Goal: Find specific page/section: Find specific page/section

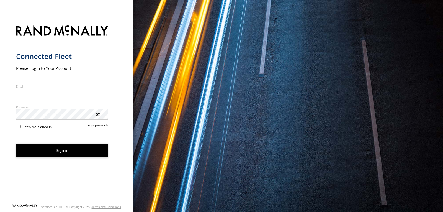
type input "**********"
click at [61, 156] on button "Sign in" at bounding box center [62, 151] width 92 height 14
click at [64, 150] on font "Iniciar sesión" at bounding box center [62, 150] width 25 height 5
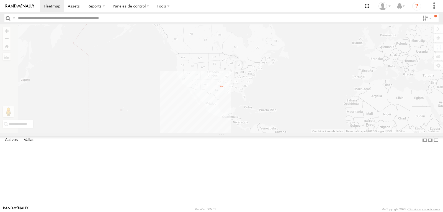
click at [46, 18] on input "text" at bounding box center [218, 18] width 404 height 8
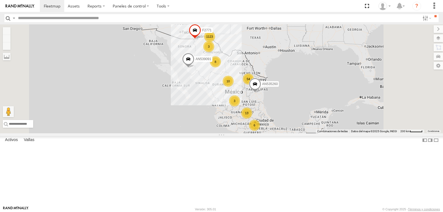
click at [244, 56] on div "1123 54 13 6 3 8 3 10 AN535260 F2771 AN539091" at bounding box center [221, 78] width 443 height 109
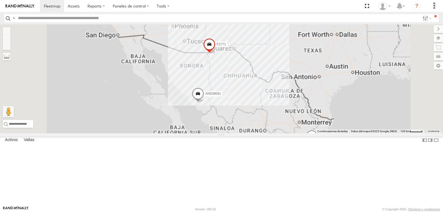
click at [246, 62] on div "AN535260 F2771 AN539091" at bounding box center [221, 78] width 443 height 109
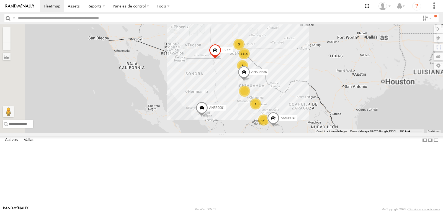
click at [246, 62] on div "AN535260 F2771 AN539091 1118 20 34 4 3 3 3 5 2 4 AN539048 AN535636" at bounding box center [221, 78] width 443 height 109
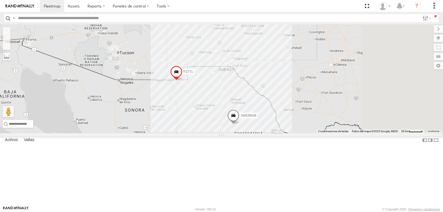
drag, startPoint x: 259, startPoint y: 110, endPoint x: 180, endPoint y: 99, distance: 79.7
click at [176, 99] on div "AN535260 F2771 AN539091 AN539048 AN535636" at bounding box center [221, 78] width 443 height 109
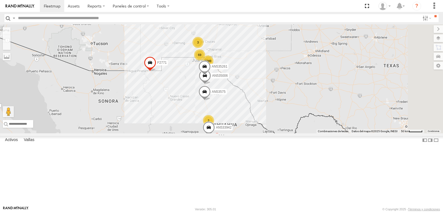
drag, startPoint x: 325, startPoint y: 95, endPoint x: 303, endPoint y: 85, distance: 23.5
click at [304, 86] on div "AN535260 F2771 AN539091 AN539048 1049 69 3 AN535006 3 AN53575 AN533942 2 AN5352…" at bounding box center [221, 78] width 443 height 109
click at [300, 91] on div "AN535260 F2771 AN539091 AN539048 1049 69 3 AN535006 3 AN53575 AN533942 2 AN5352…" at bounding box center [221, 78] width 443 height 109
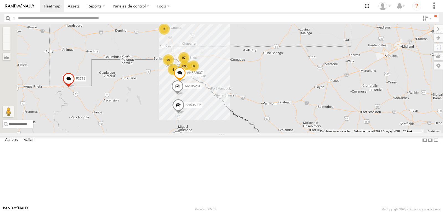
click at [36, 19] on input "text" at bounding box center [218, 18] width 404 height 8
type input "***"
click at [432, 14] on input "**" at bounding box center [435, 16] width 6 height 4
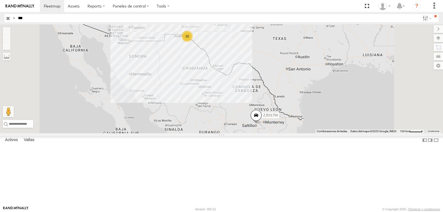
click at [193, 42] on div "10" at bounding box center [187, 36] width 11 height 11
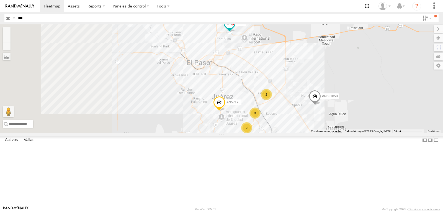
drag, startPoint x: 246, startPoint y: 78, endPoint x: 256, endPoint y: 79, distance: 10.3
click at [256, 79] on div "ZJ531750 AN57175 AN531858 2 3 2 3640" at bounding box center [221, 78] width 443 height 109
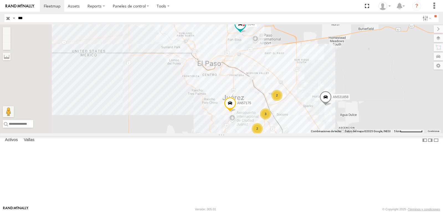
click at [200, 97] on div "ZJ531750 AN57175 AN531858 2 3 2 3640" at bounding box center [221, 78] width 443 height 109
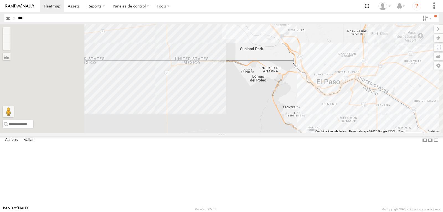
drag, startPoint x: 201, startPoint y: 96, endPoint x: 255, endPoint y: 109, distance: 55.9
click at [254, 114] on div "ZJ531750 AN57175 AN531858 3640" at bounding box center [221, 78] width 443 height 109
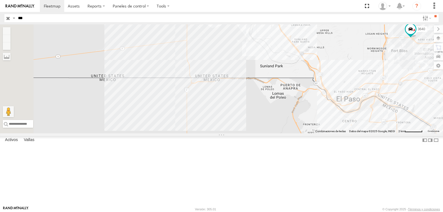
click at [248, 104] on div "ZJ531750 AN57175 AN531858 3640" at bounding box center [221, 78] width 443 height 109
click at [43, 16] on input "***" at bounding box center [218, 18] width 404 height 8
click at [159, 60] on div "ZJ531750 AN57175 AN531858 3640" at bounding box center [221, 78] width 443 height 109
click at [7, 17] on input "button" at bounding box center [7, 18] width 7 height 8
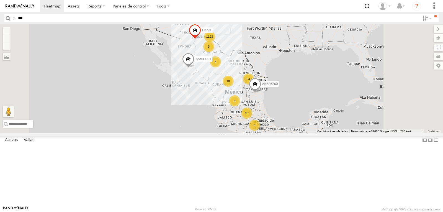
drag, startPoint x: 318, startPoint y: 122, endPoint x: 294, endPoint y: 87, distance: 42.3
click at [294, 87] on div "1123 54 13 6 3 8 3 10 AN535260 F2771 AN539091" at bounding box center [221, 78] width 443 height 109
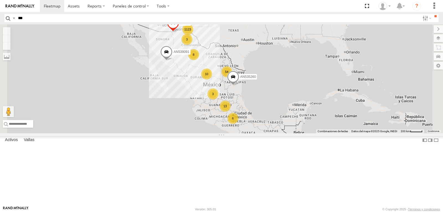
drag, startPoint x: 261, startPoint y: 76, endPoint x: 260, endPoint y: 88, distance: 12.2
click at [269, 115] on div "1123 54 13 6 3 8 3 10 AN535260 F2771 AN539091" at bounding box center [221, 78] width 443 height 109
click at [233, 72] on div "1123 54 13 6 3 8 3 10 AN535260 F2771 AN539091" at bounding box center [221, 78] width 443 height 109
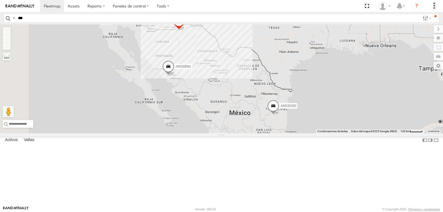
click at [244, 65] on div "AN535260 F2771 AN539091" at bounding box center [221, 78] width 443 height 109
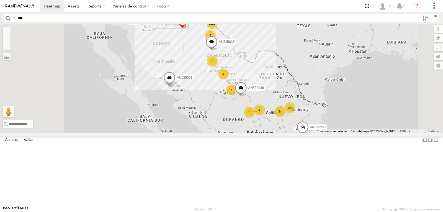
click at [244, 65] on div "AN535260 F2771 AN539091 1118 20 4 8 34 3 4 3 3 3 5 2 4 AN539048 AN535636" at bounding box center [221, 78] width 443 height 109
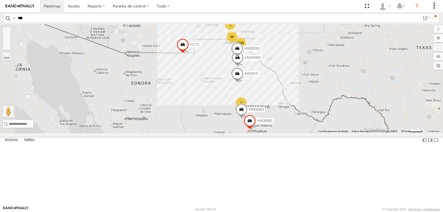
drag, startPoint x: 246, startPoint y: 65, endPoint x: 238, endPoint y: 91, distance: 27.3
click at [238, 91] on div "AN535260 F2771 AN539091 AN539048 1049 69 3 AN535006 3 AN53575 AN533942 2 2 AN53…" at bounding box center [221, 78] width 443 height 109
click at [282, 80] on div "AN535260 F2771 AN539091 AN539048 1049 69 3 AN535006 3 AN53575 AN533942 2 2 AN53…" at bounding box center [221, 78] width 443 height 109
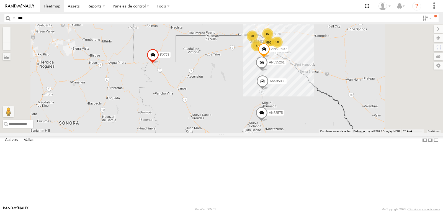
click at [284, 77] on div "AN535260 F2771 AN539091 AN539048 AN535006 AN53575 AN533942 AN537374 AN535261 AN…" at bounding box center [221, 78] width 443 height 109
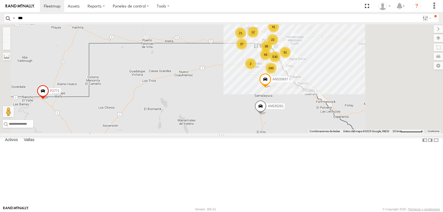
drag, startPoint x: 325, startPoint y: 70, endPoint x: 272, endPoint y: 84, distance: 54.5
click at [272, 84] on div "AN535260 F2771 AN539091 AN539048 AN535006 AN53575 AN533942 AN537374 AN535261 AN…" at bounding box center [221, 78] width 443 height 109
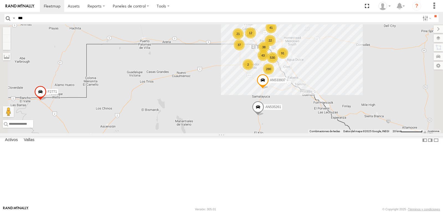
click at [276, 82] on div "AN535260 F2771 AN539091 AN539048 AN535006 AN53575 AN533942 AN537374 AN535261 AN…" at bounding box center [221, 78] width 443 height 109
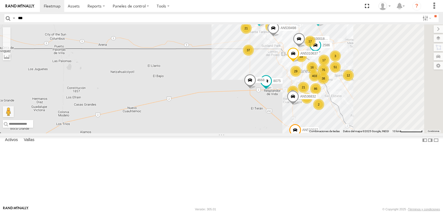
drag, startPoint x: 296, startPoint y: 83, endPoint x: 266, endPoint y: 91, distance: 31.2
click at [266, 91] on div "AN535260 F2771 AN539091 AN539048 AN535006 AN53575 AN533942 AN537374 AN535261 AN…" at bounding box center [221, 78] width 443 height 109
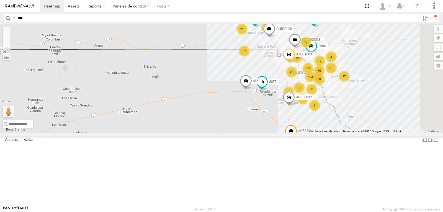
click at [267, 91] on div "AN535260 F2771 AN539091 AN539048 AN535006 AN53575 AN533942 AN537374 AN535261 AN…" at bounding box center [221, 78] width 443 height 109
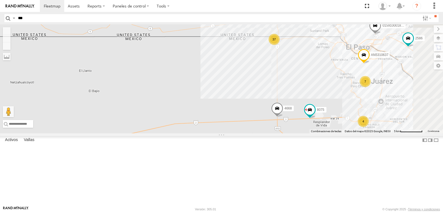
drag, startPoint x: 289, startPoint y: 118, endPoint x: 242, endPoint y: 85, distance: 56.9
click at [242, 85] on div "AN535260 F2771 AN539091 AN539048 AN535006 AN53575 AN533942 AN537374 AN535261 AN…" at bounding box center [221, 78] width 443 height 109
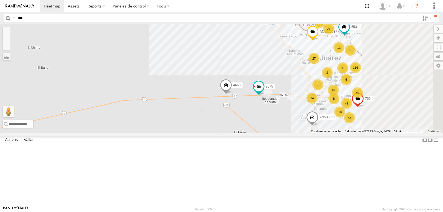
drag, startPoint x: 286, startPoint y: 96, endPoint x: 258, endPoint y: 98, distance: 28.0
click at [258, 98] on div "AN535260 F2771 AN539091 AN539048 AN535006 AN53575 AN533942 AN537374 AN535261 AN…" at bounding box center [221, 78] width 443 height 109
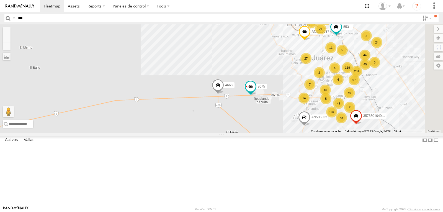
click at [257, 98] on div "AN535260 F2771 AN539091 AN539048 AN535006 AN53575 AN533942 AN537374 AN535261 AN…" at bounding box center [221, 78] width 443 height 109
click at [258, 98] on div "AN535260 F2771 AN539091 AN539048 AN535006 AN53575 AN533942 AN537374 AN535261 AN…" at bounding box center [221, 78] width 443 height 109
click at [333, 100] on div "AN535260 F2771 AN539091 AN539048 AN535006 AN53575 AN533942 AN537374 AN535261 AN…" at bounding box center [221, 78] width 443 height 109
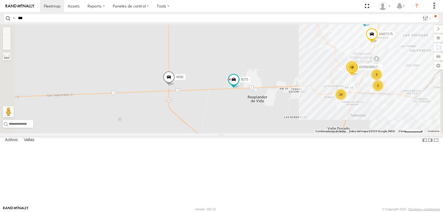
drag, startPoint x: 326, startPoint y: 115, endPoint x: 322, endPoint y: 76, distance: 39.5
click at [322, 76] on div "AN535260 F2771 AN539091 AN539048 AN535006 AN53575 AN533942 AN537374 AN535261 AN…" at bounding box center [221, 78] width 443 height 109
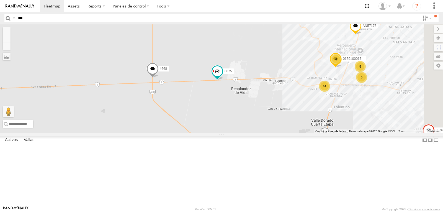
drag, startPoint x: 321, startPoint y: 74, endPoint x: 301, endPoint y: 74, distance: 19.9
click at [305, 66] on div "AN535260 F2771 AN539091 AN539048 AN535006 AN53575 AN533942 AN537374 AN535261 AN…" at bounding box center [221, 78] width 443 height 109
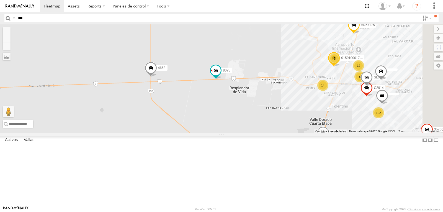
click at [284, 89] on div "AN535260 F2771 AN539091 AN539048 AN535006 AN53575 AN533942 AN537374 AN535261 AN…" at bounding box center [221, 78] width 443 height 109
click at [283, 89] on div "AN535260 F2771 AN539091 AN539048 AN535006 AN53575 AN533942 AN537374 AN535261 AN…" at bounding box center [221, 78] width 443 height 109
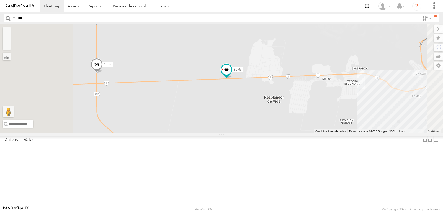
drag, startPoint x: 286, startPoint y: 102, endPoint x: 296, endPoint y: 70, distance: 33.3
click at [296, 70] on div "AN535260 F2771 AN539091 AN539048 AN535006 AN53575 AN533942 AN537374 AN535261 AN…" at bounding box center [221, 78] width 443 height 109
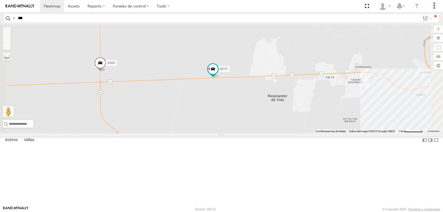
drag, startPoint x: 300, startPoint y: 86, endPoint x: 305, endPoint y: 89, distance: 5.8
click at [305, 89] on div "AN535260 F2771 AN539091 AN539048 AN535006 AN53575 AN533942 AN537374 AN535261 AN…" at bounding box center [221, 78] width 443 height 109
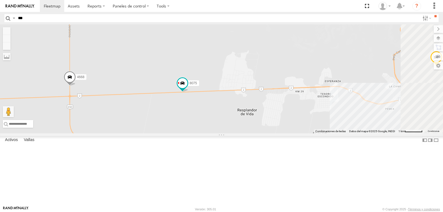
drag, startPoint x: 320, startPoint y: 91, endPoint x: 308, endPoint y: 99, distance: 14.4
click at [300, 100] on div "AN535260 F2771 AN539091 AN539048 AN535006 AN53575 AN533942 AN537374 AN535261 AN…" at bounding box center [221, 78] width 443 height 109
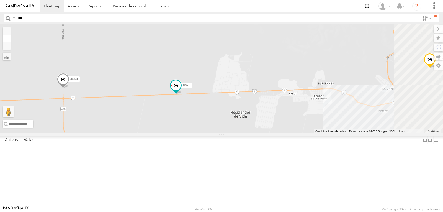
click at [11, 36] on button "Alejar" at bounding box center [7, 39] width 8 height 8
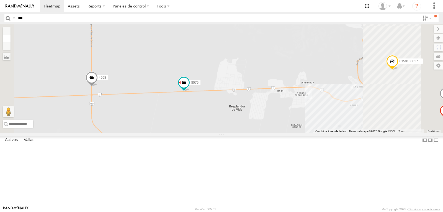
click at [11, 36] on button "Alejar" at bounding box center [7, 39] width 8 height 8
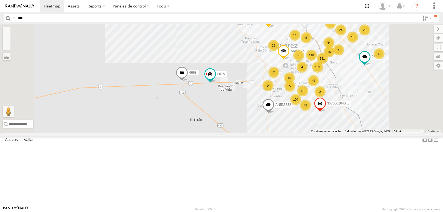
drag, startPoint x: 277, startPoint y: 86, endPoint x: 266, endPoint y: 85, distance: 11.1
click at [265, 83] on div "AN535260 F2771 AN539091 AN539048 AN535006 AN53575 AN533942 AN537374 AN535261 AN…" at bounding box center [221, 78] width 443 height 109
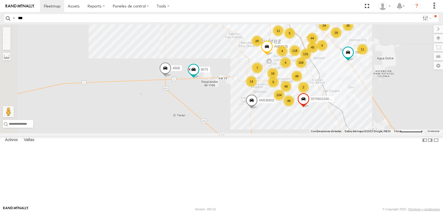
click at [288, 113] on div "AN535260 F2771 AN539091 AN539048 AN535006 AN53575 AN533942 AN537374 AN535261 AN…" at bounding box center [221, 78] width 443 height 109
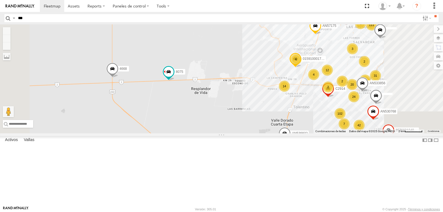
click at [340, 132] on div "AN535260 F2771 AN539091 AN539048 AN535006 AN53575 AN533942 AN537374 AN535261 AN…" at bounding box center [221, 78] width 443 height 109
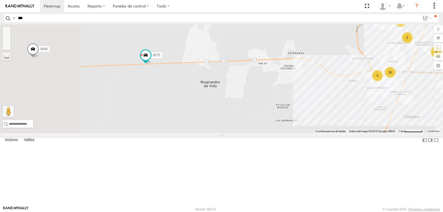
drag, startPoint x: 382, startPoint y: 125, endPoint x: 399, endPoint y: 126, distance: 16.1
click at [404, 125] on div "AN535260 F2771 AN539091 AN539048 AN535006 AN53575 AN533942 AN537374 AN535261 AN…" at bounding box center [221, 78] width 443 height 109
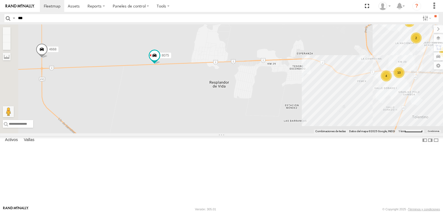
drag, startPoint x: 294, startPoint y: 127, endPoint x: 335, endPoint y: 137, distance: 42.4
click at [336, 133] on div "AN535260 F2771 AN539091 AN539048 AN535006 AN53575 AN533942 AN537374 AN535261 AN…" at bounding box center [221, 78] width 443 height 109
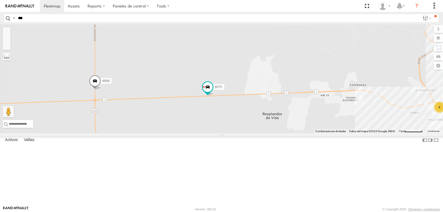
drag, startPoint x: 245, startPoint y: 86, endPoint x: 172, endPoint y: 102, distance: 75.2
click at [237, 113] on div "AN535260 F2771 AN539091 AN539048 AN535006 AN53575 AN533942 AN537374 AN535261 AN…" at bounding box center [221, 78] width 443 height 109
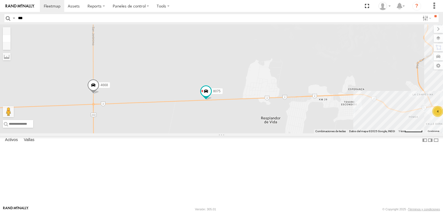
click at [11, 40] on button "Alejar" at bounding box center [7, 39] width 8 height 8
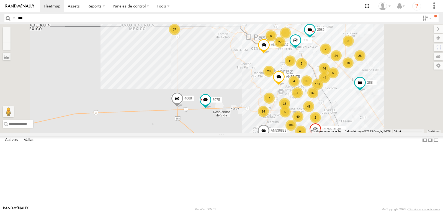
drag, startPoint x: 217, startPoint y: 55, endPoint x: 200, endPoint y: 96, distance: 44.1
click at [200, 96] on div "AN535260 F2771 AN539091 AN539048 AN535006 AN53575 AN533942 AN537374 AN535261 AN…" at bounding box center [221, 78] width 443 height 109
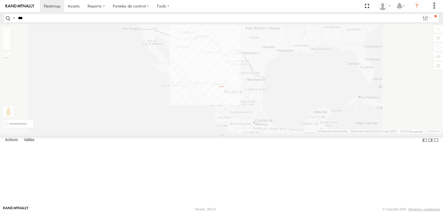
click at [130, 19] on input "***" at bounding box center [218, 18] width 404 height 8
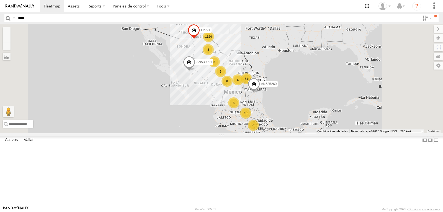
type input "****"
click at [432, 14] on input "**" at bounding box center [435, 16] width 6 height 4
